Goal: Transaction & Acquisition: Purchase product/service

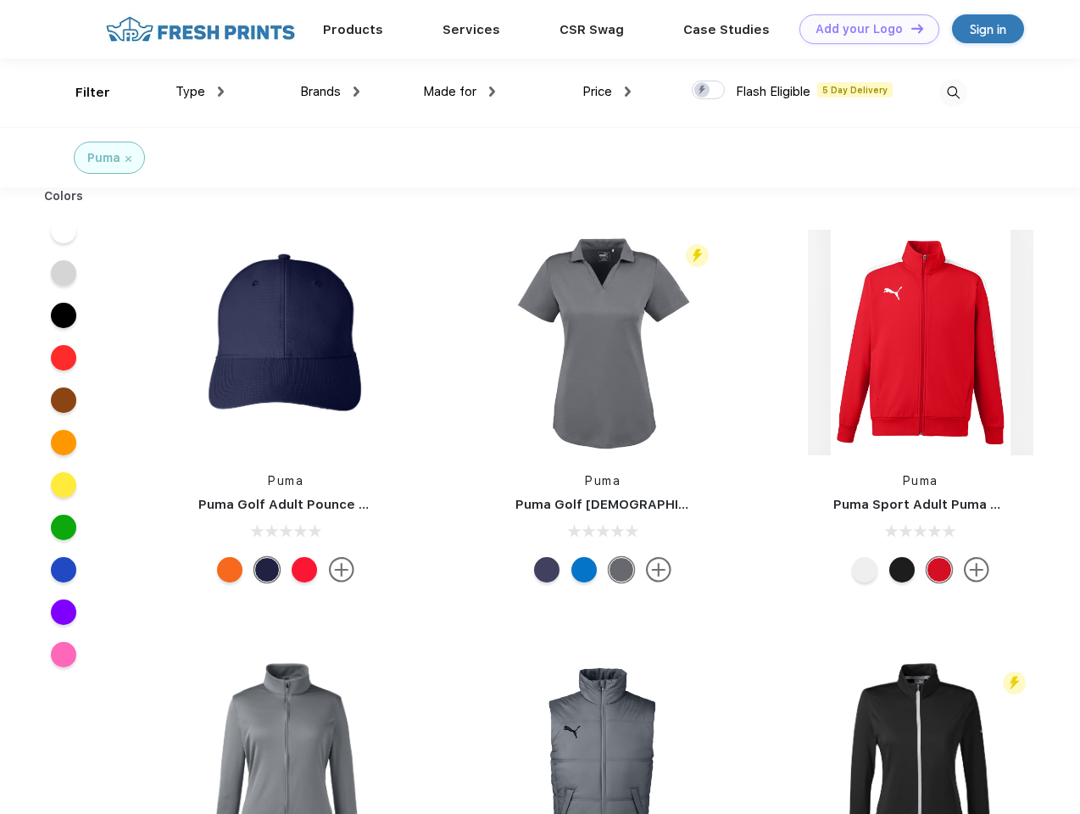
scroll to position [1, 0]
click at [863, 29] on link "Add your Logo Design Tool" at bounding box center [869, 29] width 140 height 30
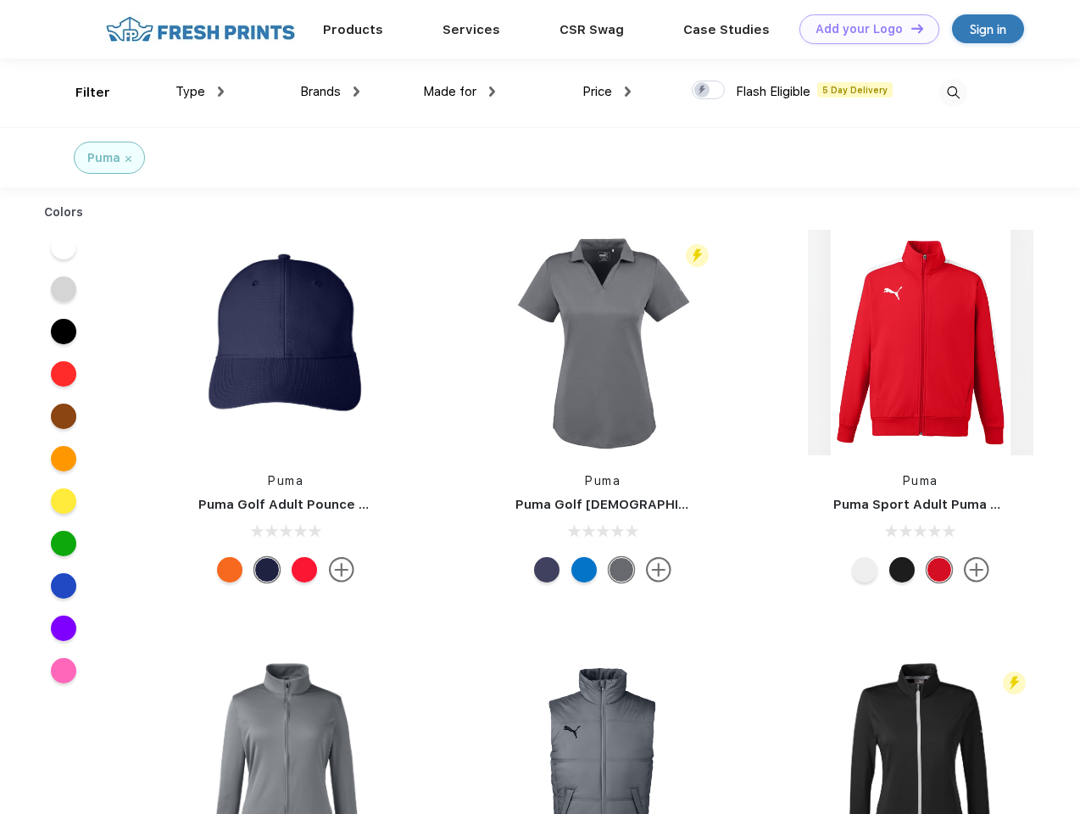
click at [0, 0] on div "Design Tool" at bounding box center [0, 0] width 0 height 0
click at [909, 28] on link "Add your Logo Design Tool" at bounding box center [869, 29] width 140 height 30
click at [81, 92] on div "Filter" at bounding box center [92, 92] width 35 height 19
click at [200, 92] on span "Type" at bounding box center [190, 91] width 30 height 15
click at [330, 92] on span "Brands" at bounding box center [320, 91] width 41 height 15
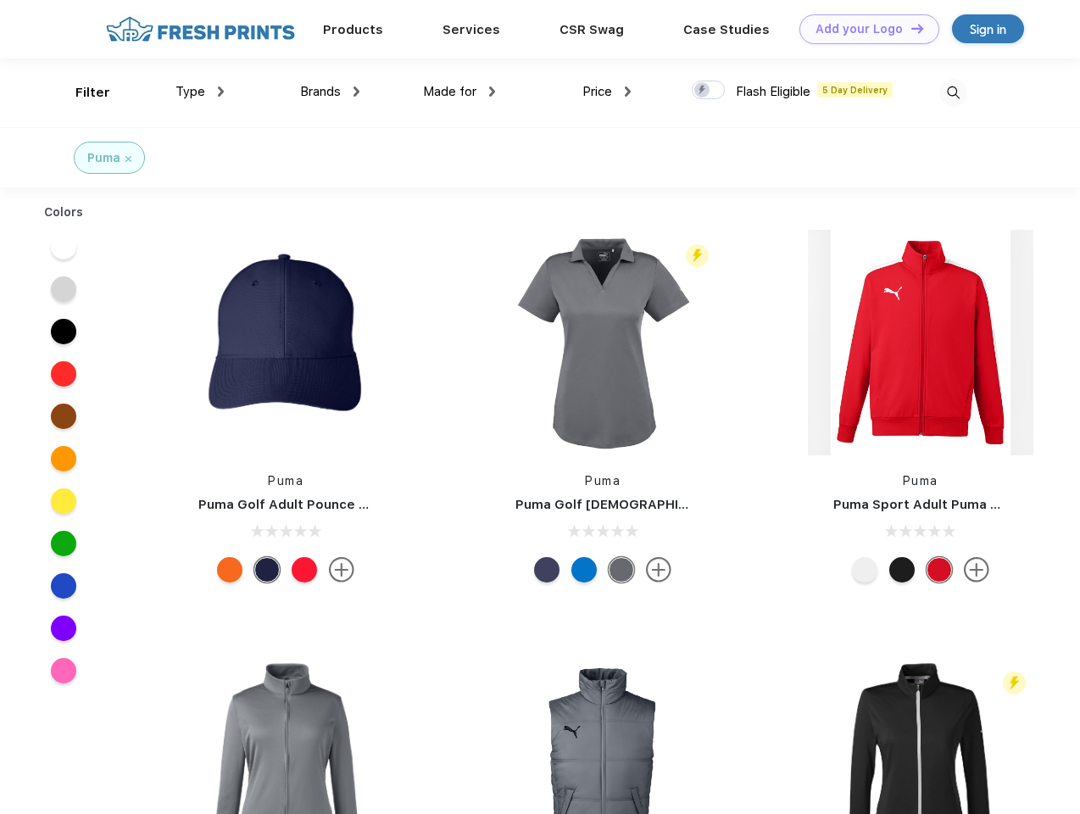
click at [459, 92] on span "Made for" at bounding box center [449, 91] width 53 height 15
click at [607, 92] on span "Price" at bounding box center [597, 91] width 30 height 15
click at [708, 91] on div at bounding box center [708, 90] width 33 height 19
click at [703, 91] on input "checkbox" at bounding box center [697, 85] width 11 height 11
click at [953, 92] on img at bounding box center [953, 93] width 28 height 28
